Goal: Task Accomplishment & Management: Manage account settings

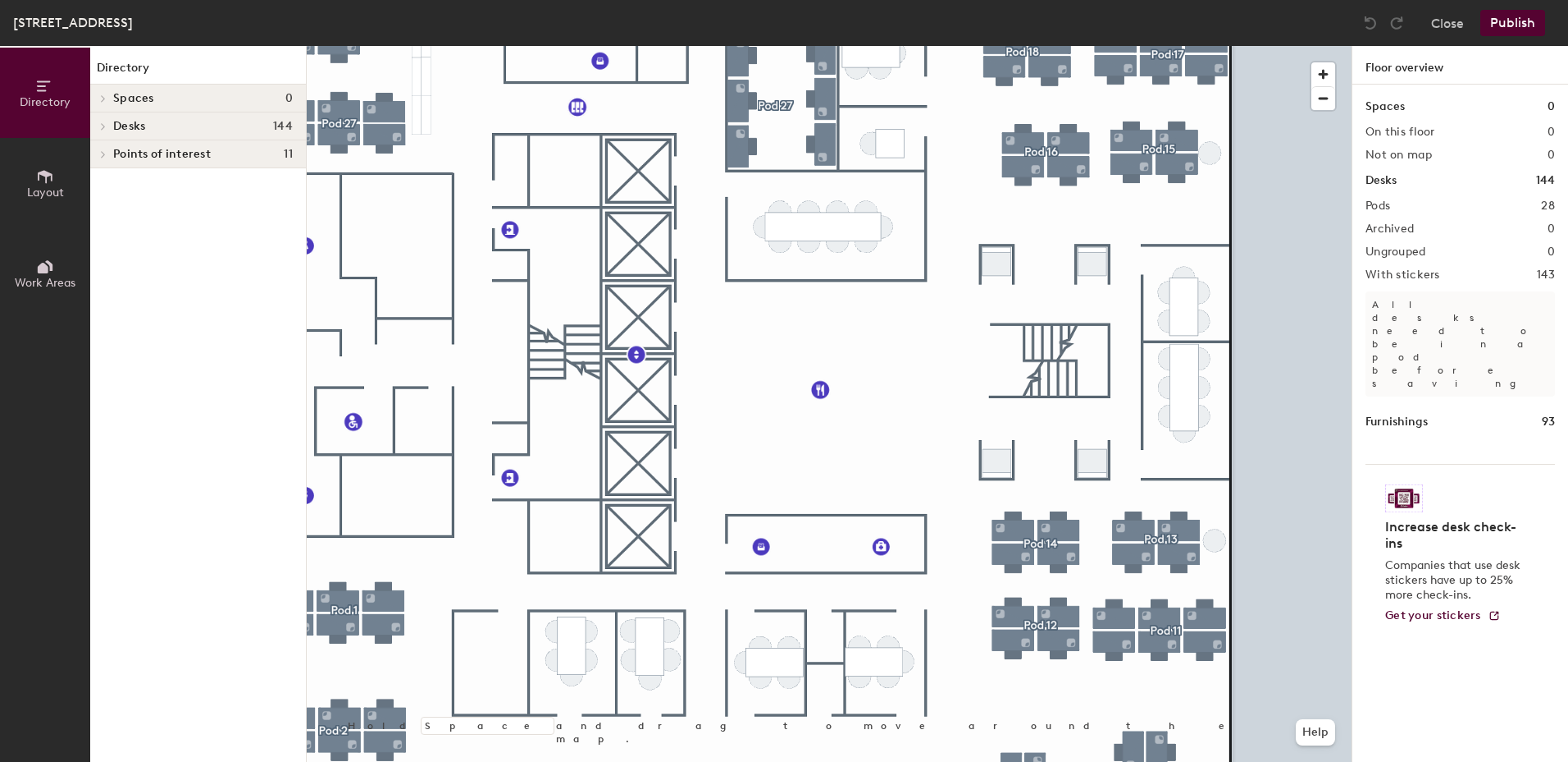
click at [103, 100] on icon at bounding box center [104, 98] width 4 height 7
click at [1455, 23] on button "Close" at bounding box center [1447, 23] width 33 height 26
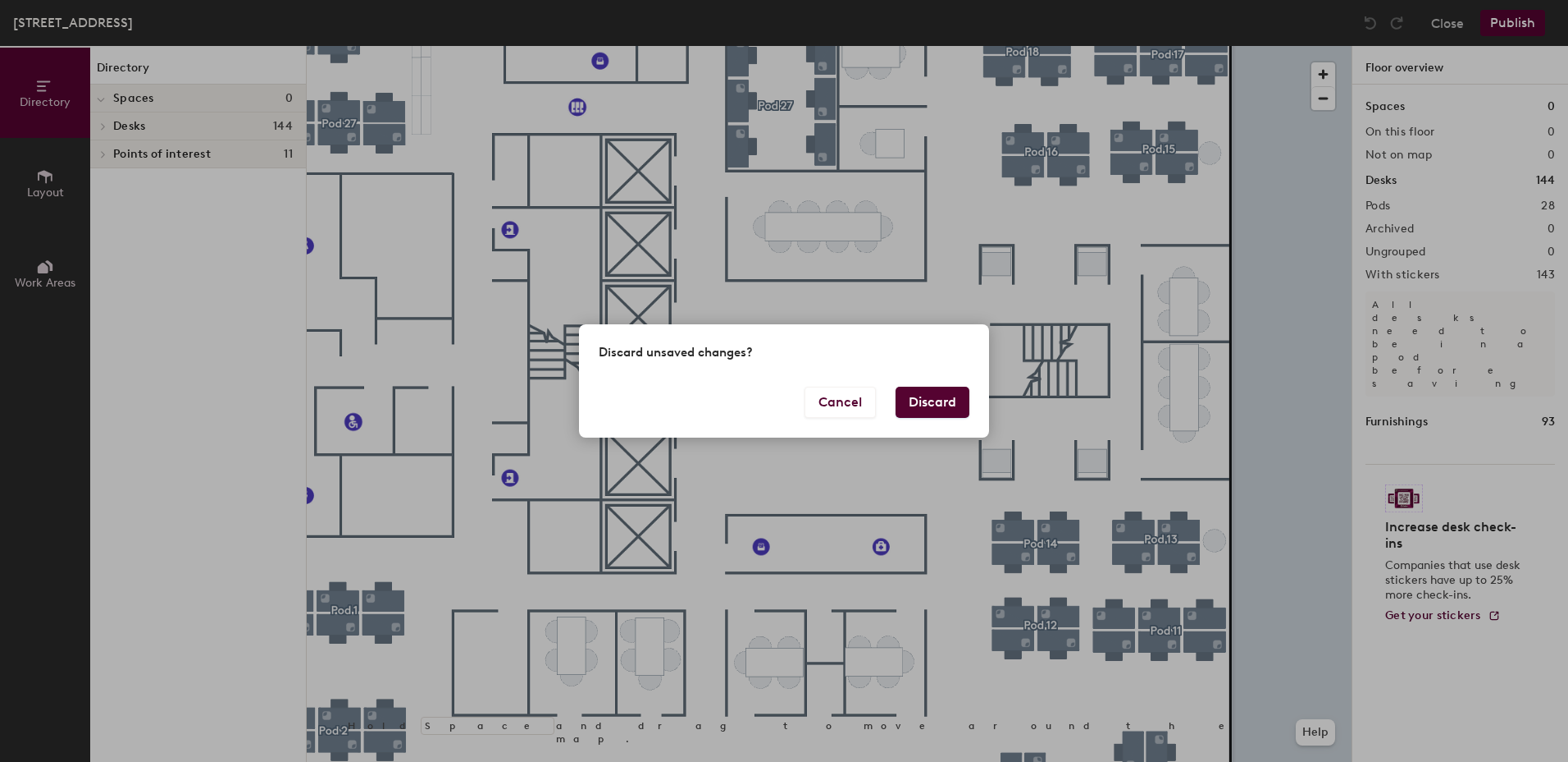
click at [947, 405] on button "Discard" at bounding box center [932, 401] width 74 height 31
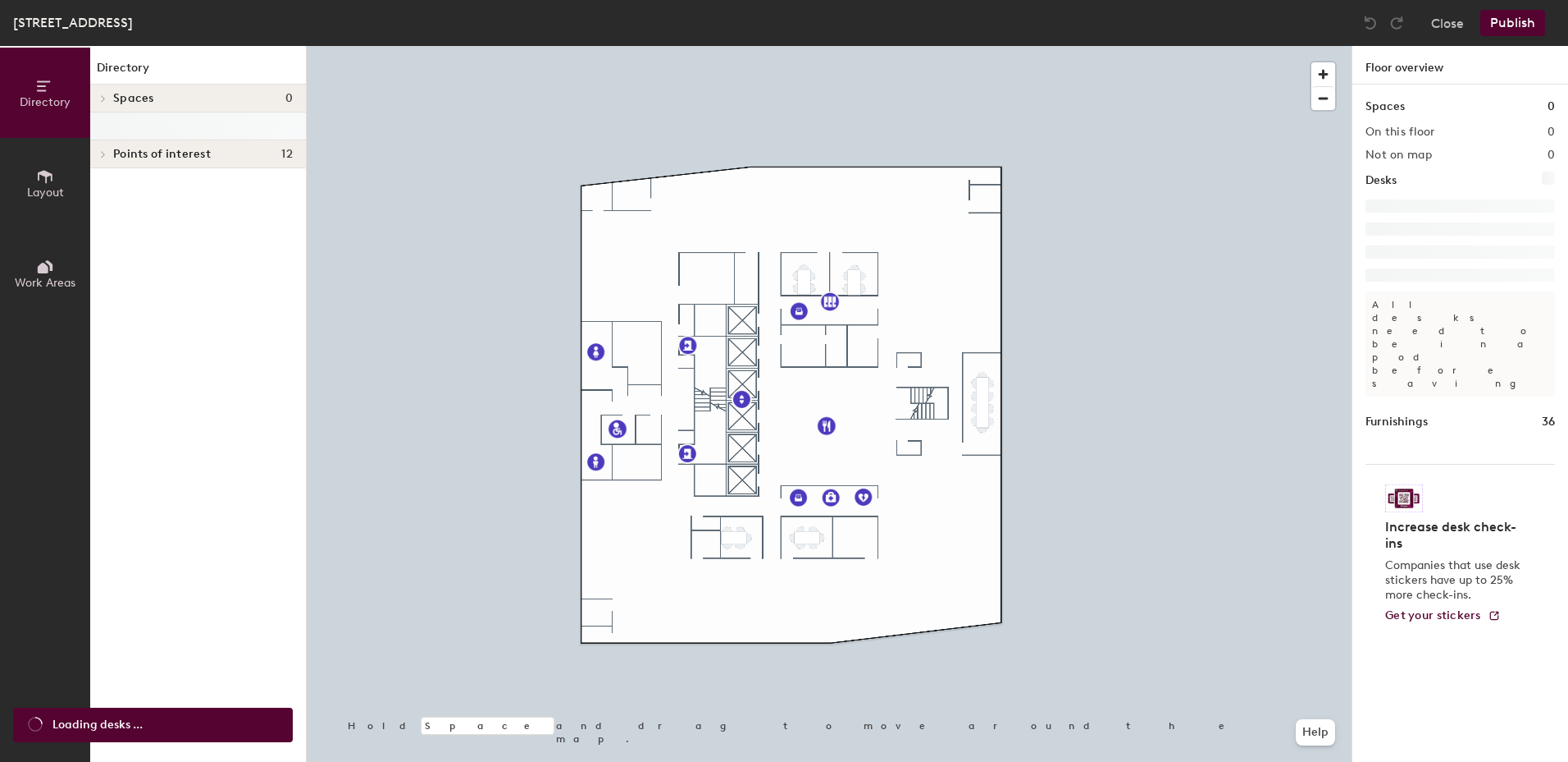
click at [105, 155] on icon at bounding box center [104, 154] width 4 height 7
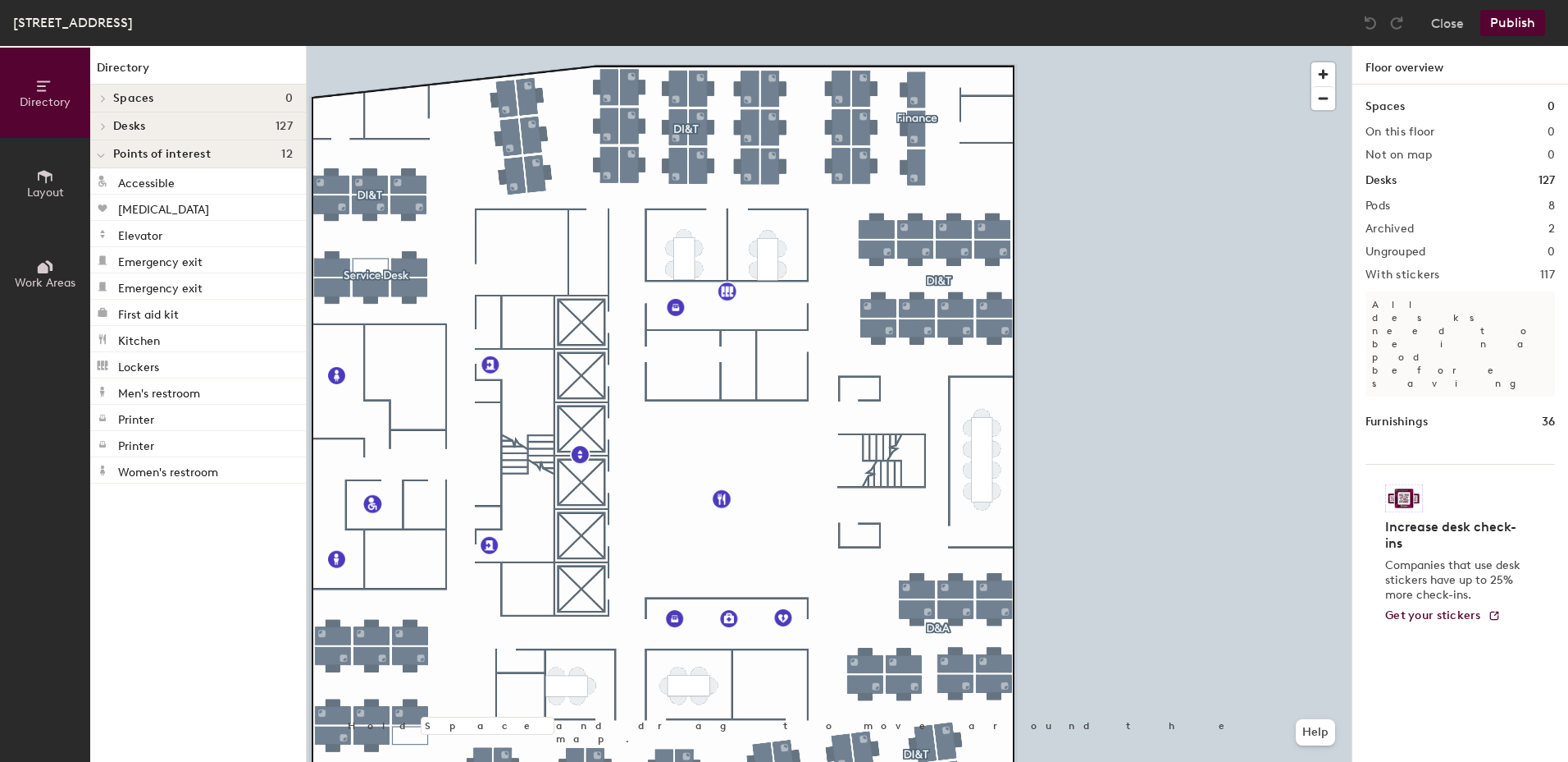
click at [49, 188] on span "Layout" at bounding box center [45, 192] width 37 height 14
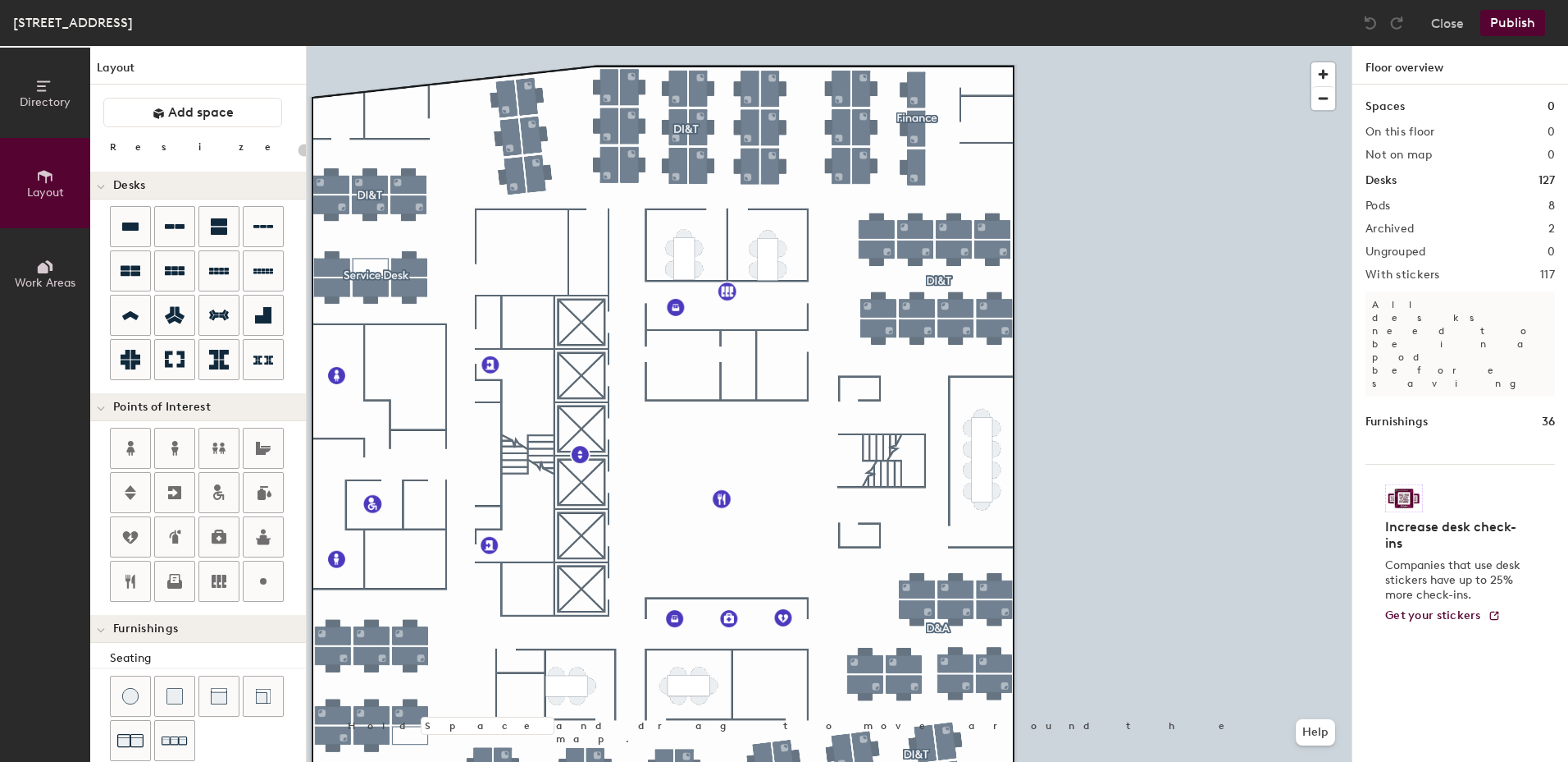
click at [45, 267] on icon at bounding box center [42, 267] width 10 height 10
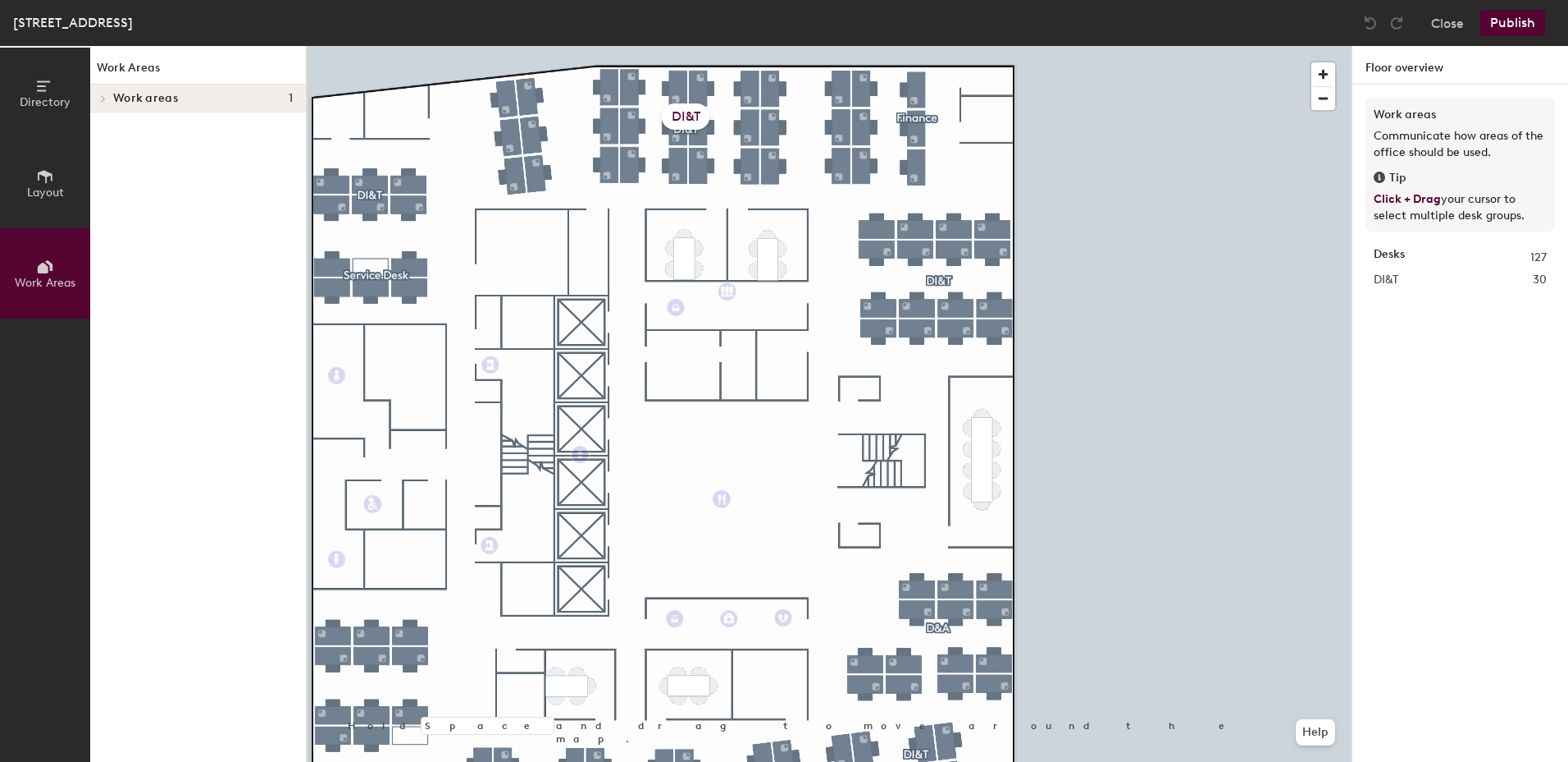
click at [105, 101] on icon at bounding box center [103, 98] width 7 height 8
click at [102, 123] on icon at bounding box center [103, 126] width 7 height 8
click at [122, 125] on p "DI&T" at bounding box center [203, 126] width 180 height 22
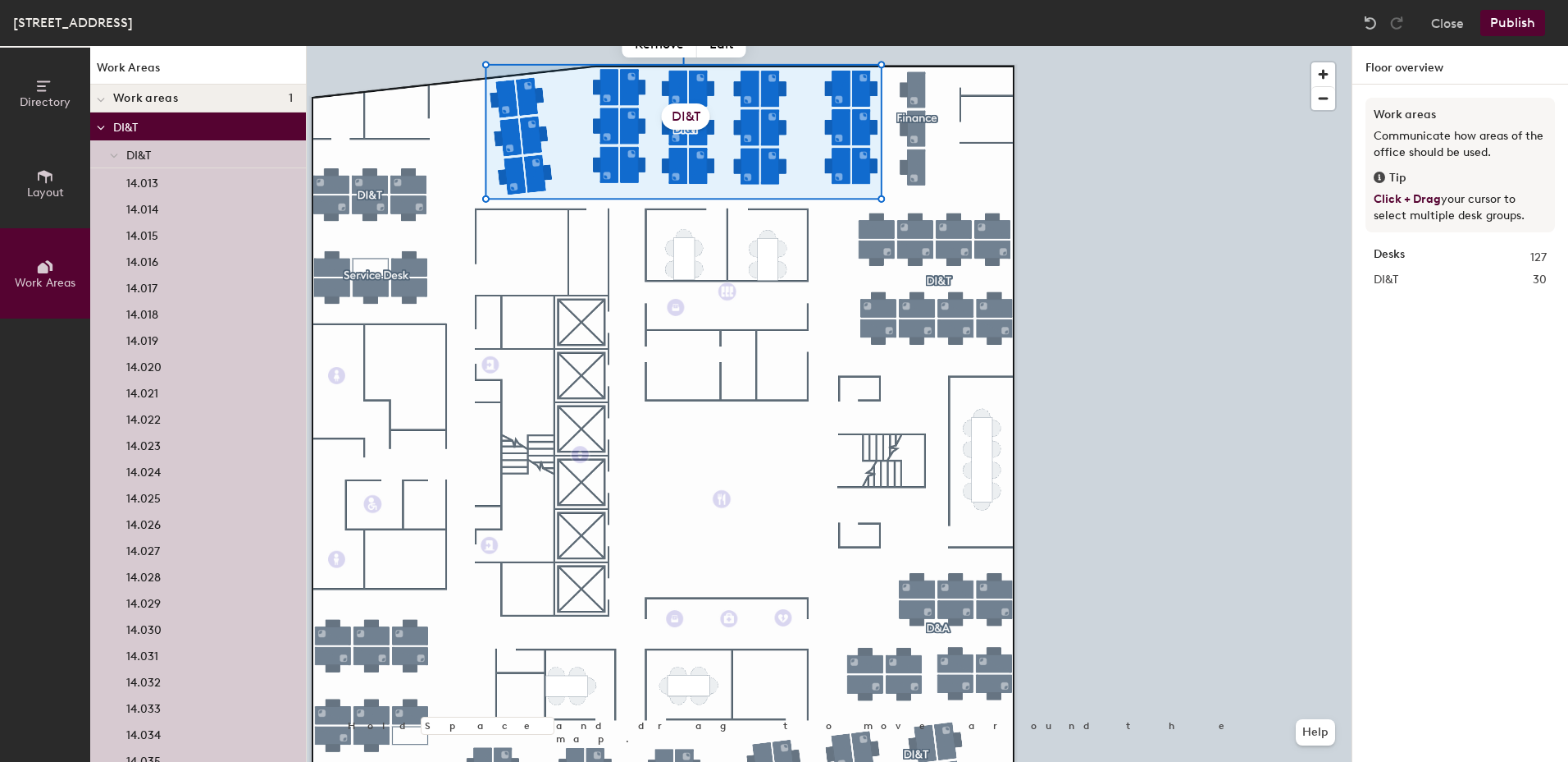
click at [686, 115] on div "DI&T" at bounding box center [687, 116] width 49 height 26
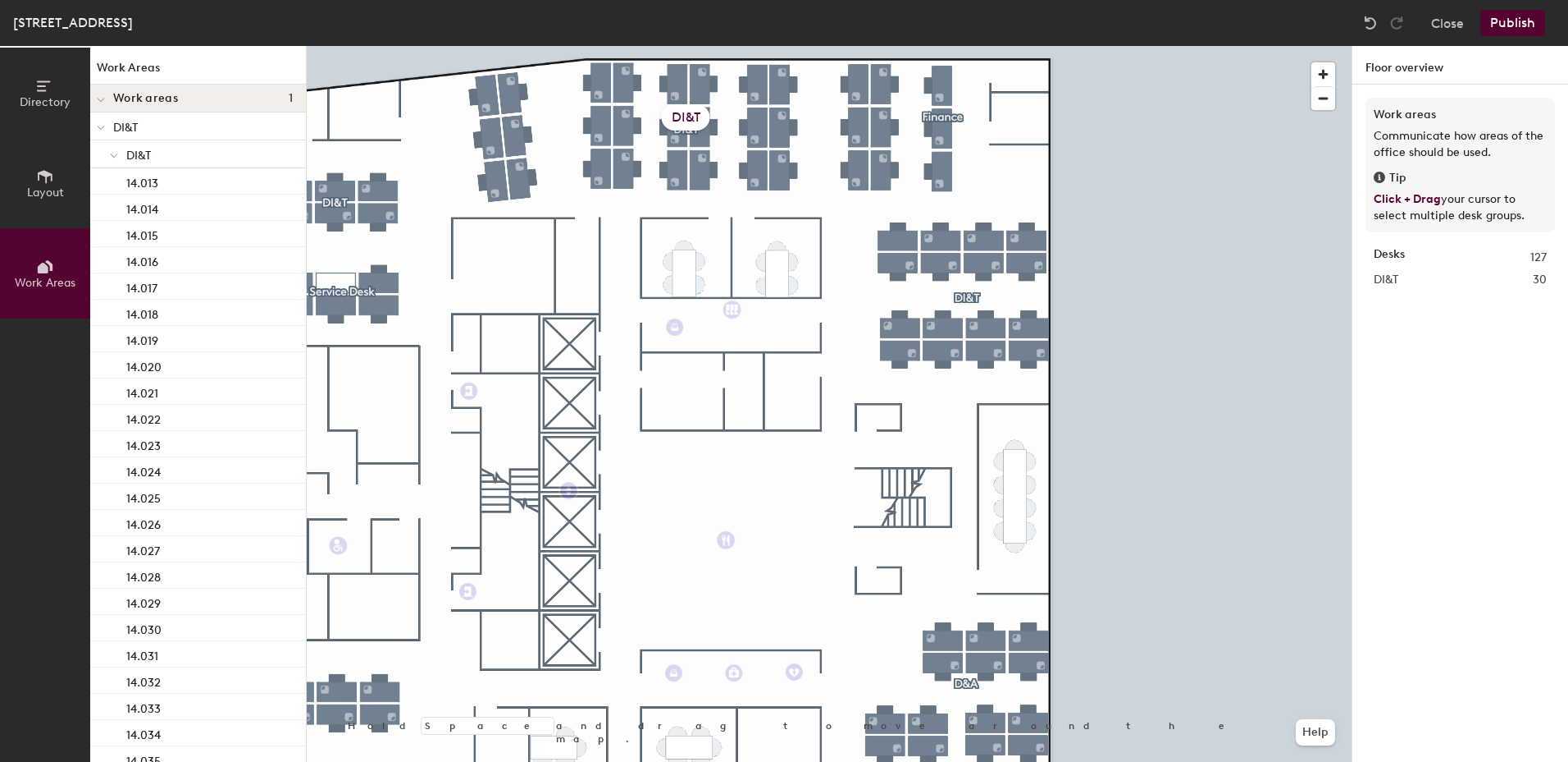
click at [691, 122] on div "DI&T" at bounding box center [687, 117] width 49 height 26
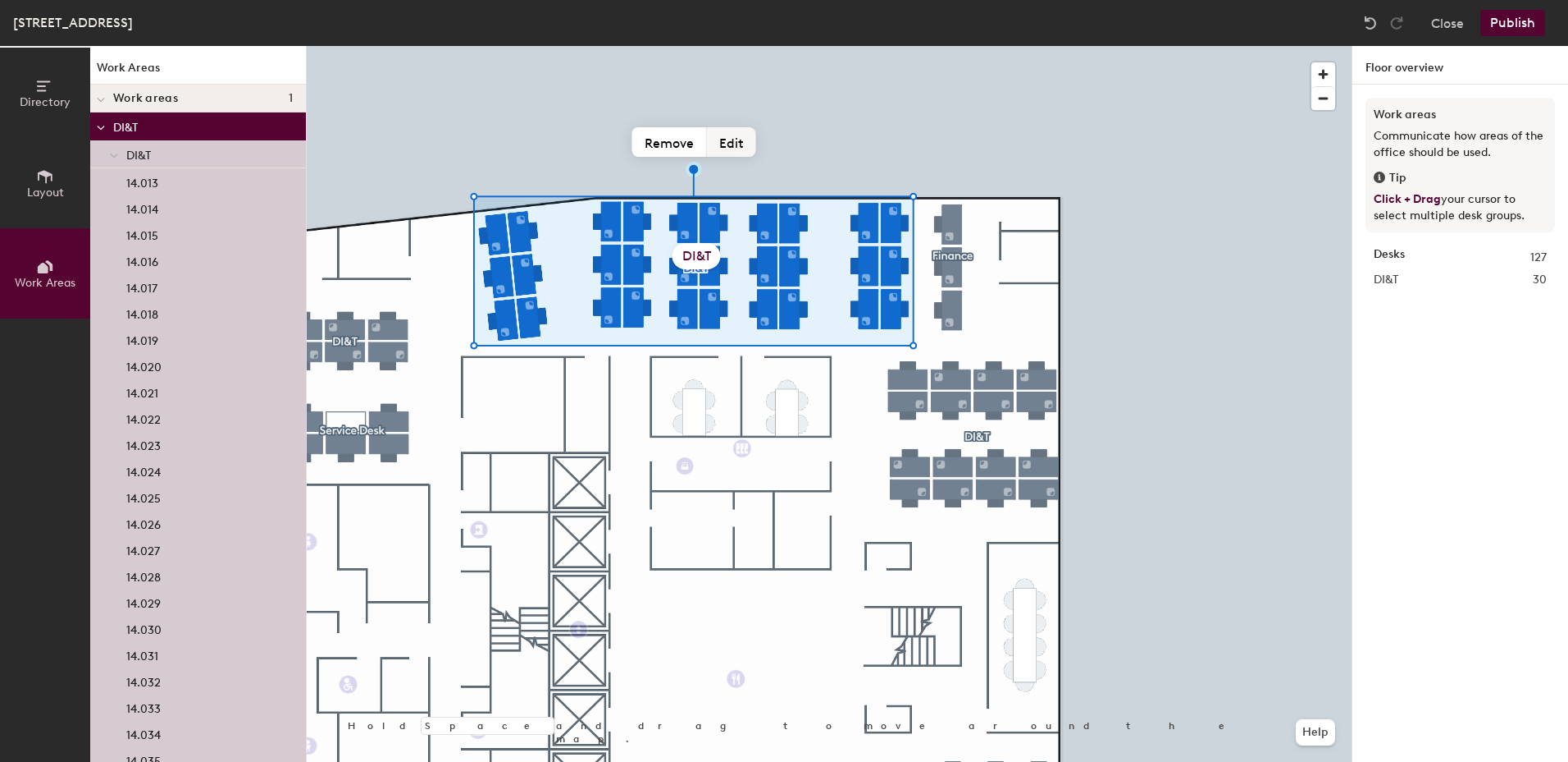
click at [729, 142] on button "Edit" at bounding box center [732, 142] width 50 height 30
type input "Shared HIS Centre"
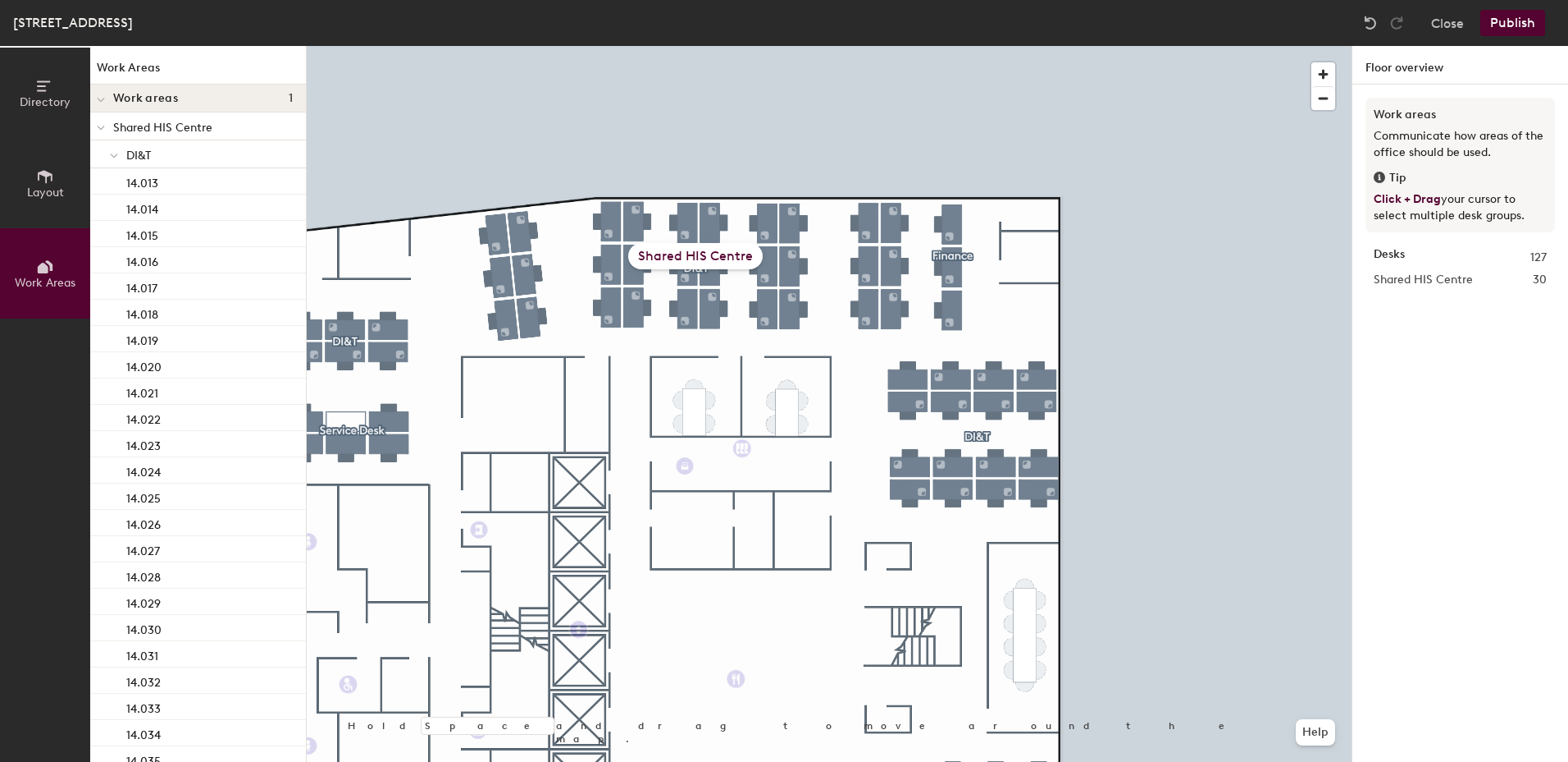
click at [1538, 17] on button "Publish" at bounding box center [1513, 23] width 65 height 26
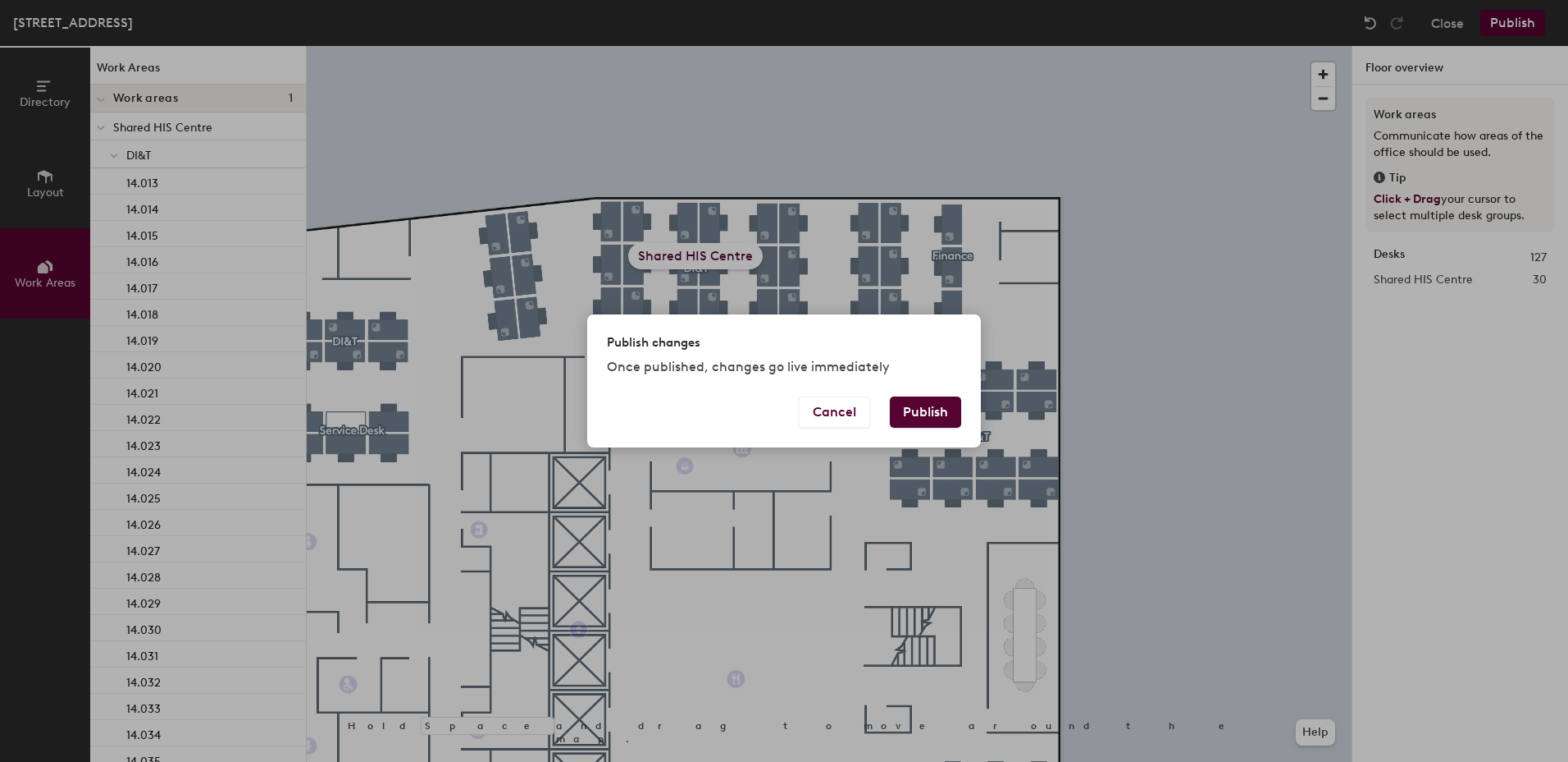
click at [925, 412] on button "Publish" at bounding box center [925, 411] width 71 height 31
